Goal: Information Seeking & Learning: Learn about a topic

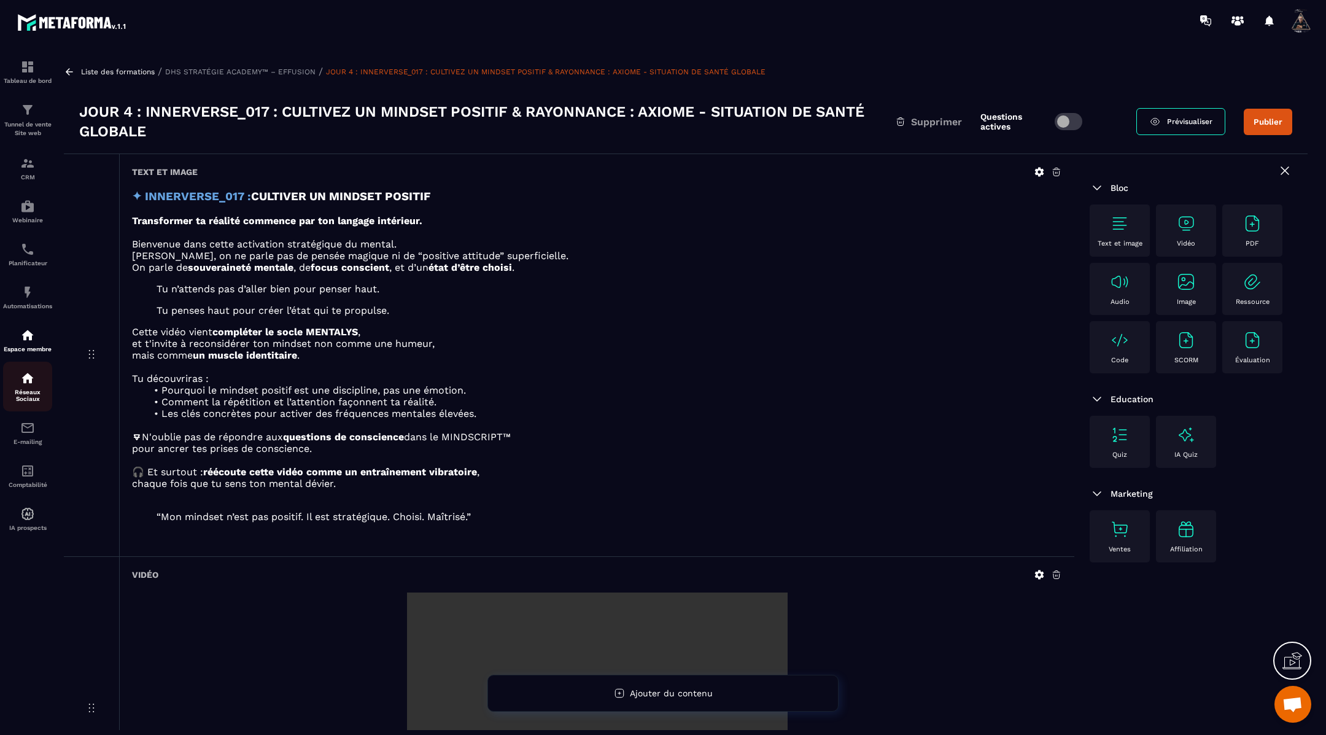
click at [26, 402] on p "Réseaux Sociaux" at bounding box center [27, 396] width 49 height 14
click at [26, 402] on div "Réseaux Sociaux" at bounding box center [27, 386] width 49 height 31
click at [28, 352] on p "Espace membre" at bounding box center [27, 349] width 49 height 7
click at [71, 70] on icon at bounding box center [69, 71] width 11 height 11
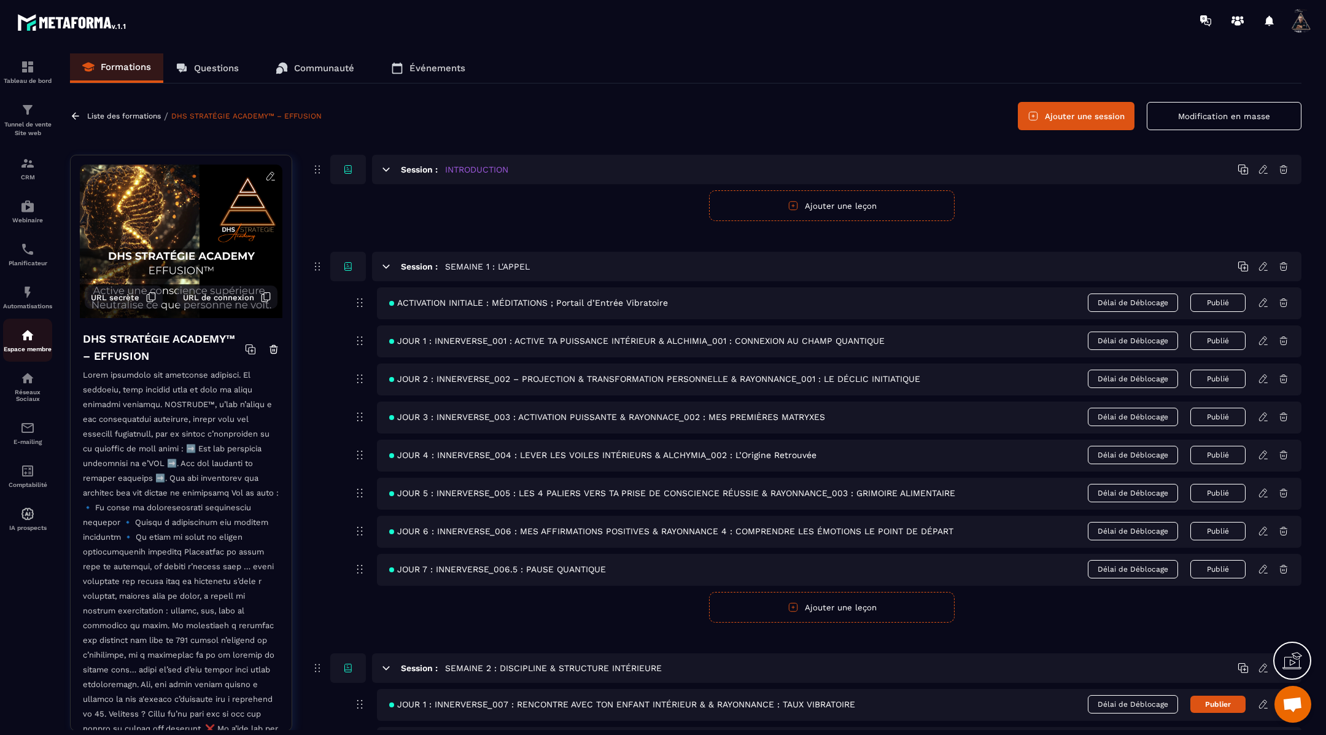
click at [29, 343] on img at bounding box center [27, 335] width 15 height 15
click at [73, 114] on icon at bounding box center [75, 115] width 7 height 7
click at [429, 64] on p "Événements" at bounding box center [437, 68] width 56 height 11
click at [428, 66] on p "Événements" at bounding box center [437, 68] width 56 height 11
click at [430, 67] on p "Événements" at bounding box center [437, 68] width 56 height 11
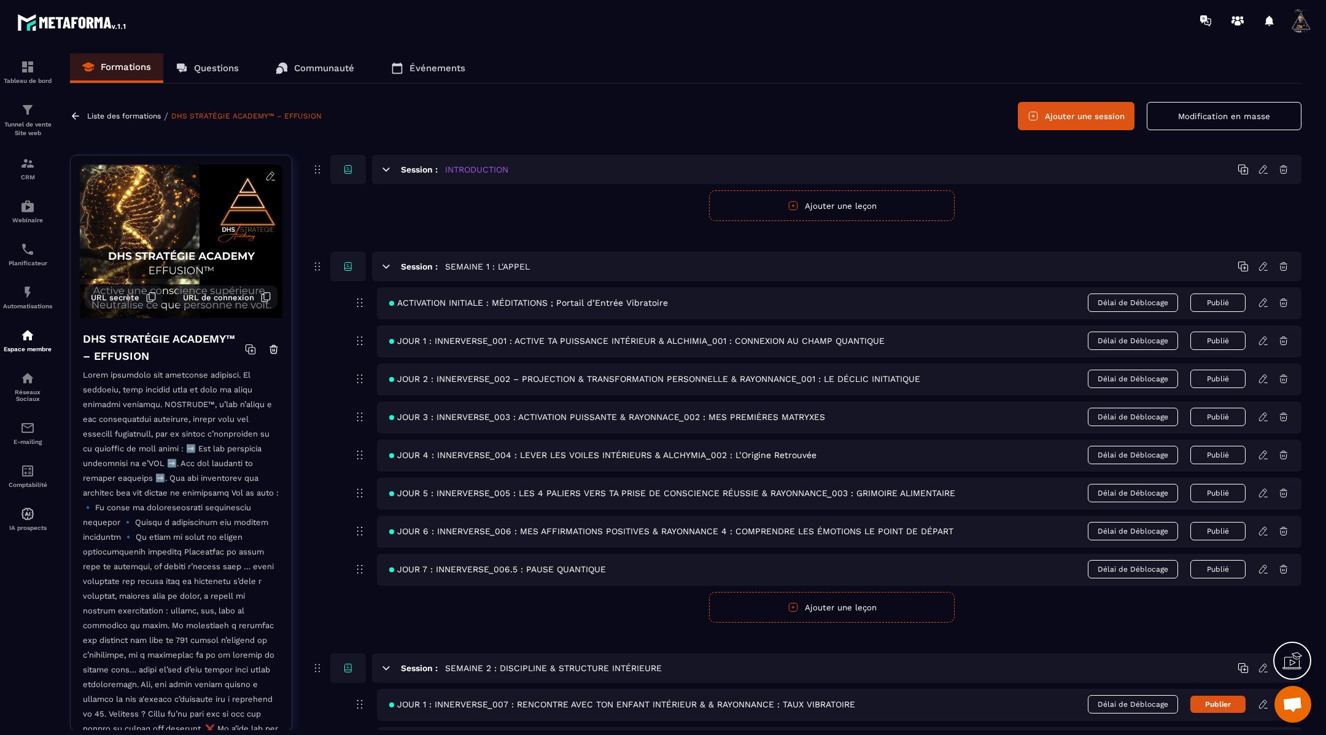
click at [430, 67] on p "Événements" at bounding box center [437, 68] width 56 height 11
